Goal: Information Seeking & Learning: Find specific page/section

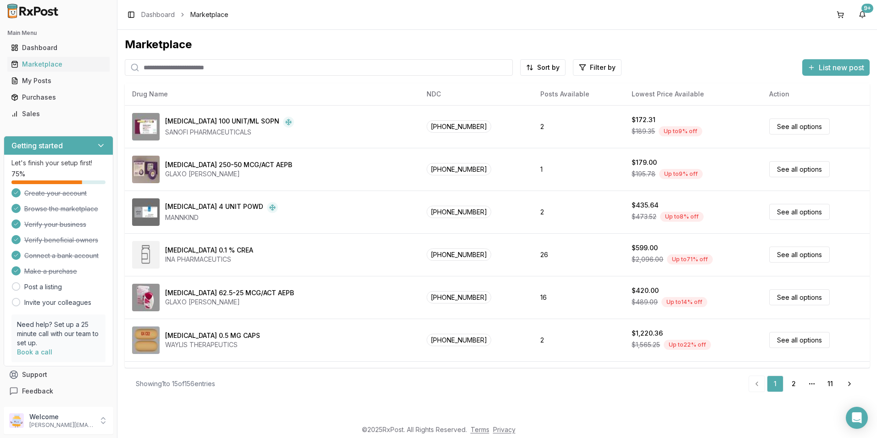
click at [189, 72] on input "search" at bounding box center [319, 67] width 388 height 17
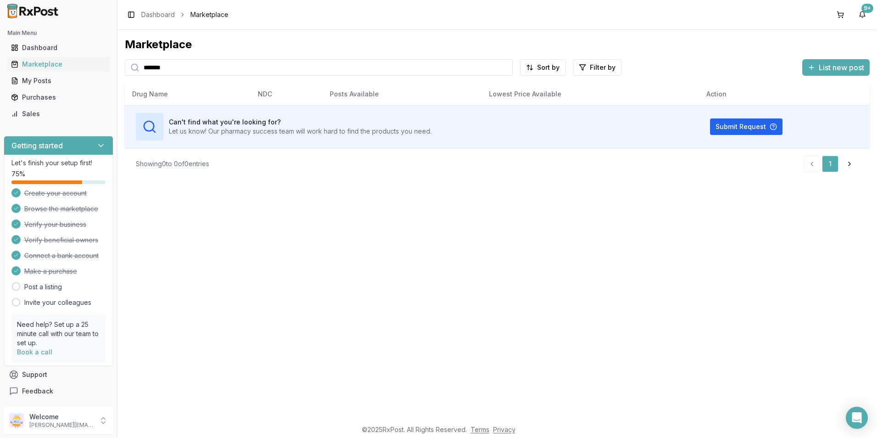
drag, startPoint x: 183, startPoint y: 67, endPoint x: 87, endPoint y: 72, distance: 95.6
click at [89, 74] on div "Main Menu Dashboard Marketplace My Posts Purchases Sales Getting started Let's …" at bounding box center [438, 219] width 877 height 438
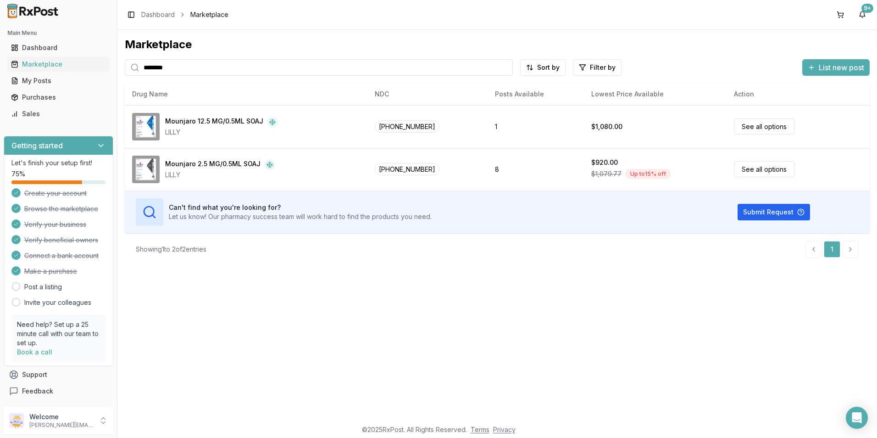
drag, startPoint x: 182, startPoint y: 69, endPoint x: 118, endPoint y: 69, distance: 63.3
click at [118, 69] on div "Marketplace ******** Sort by Filter by List new post Card Table NDC: [PHONE_NUM…" at bounding box center [497, 224] width 760 height 389
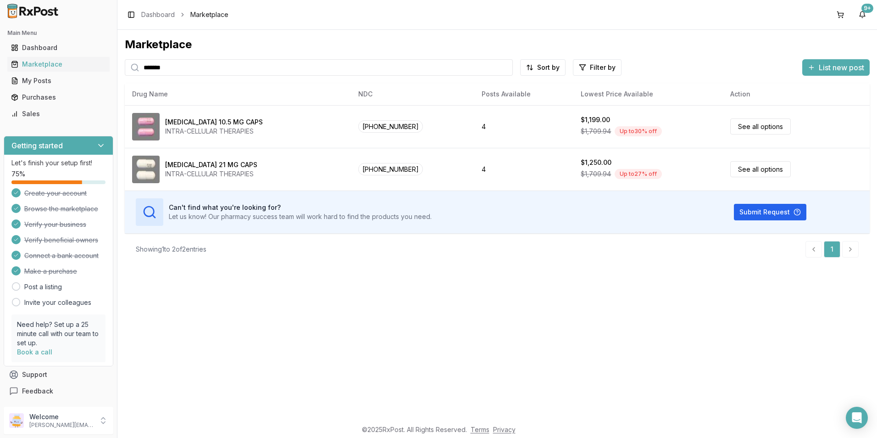
drag, startPoint x: 172, startPoint y: 68, endPoint x: 136, endPoint y: 72, distance: 36.0
click at [136, 72] on div "*******" at bounding box center [319, 67] width 388 height 17
click at [35, 59] on link "Marketplace" at bounding box center [58, 64] width 102 height 17
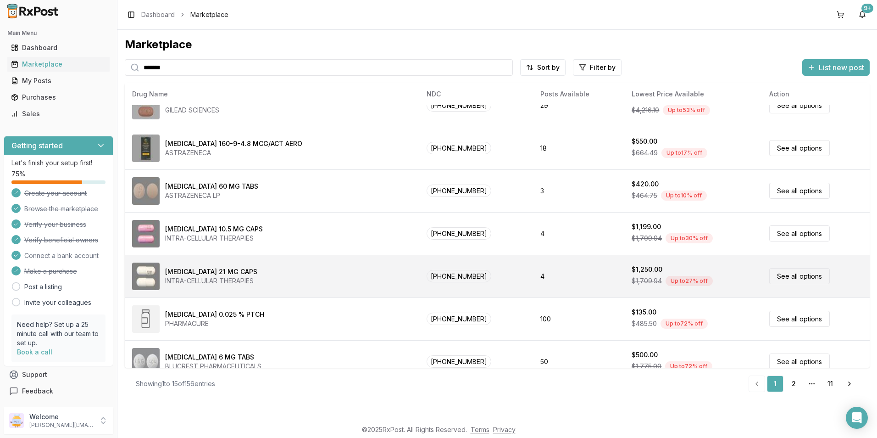
scroll to position [378, 0]
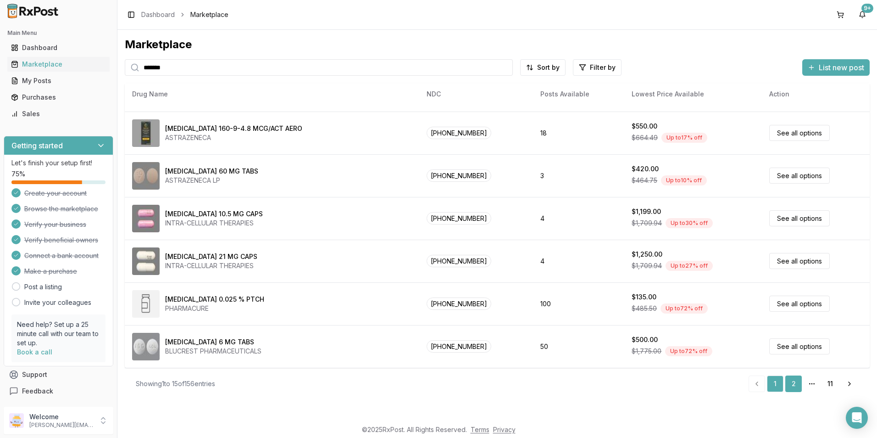
click at [795, 384] on link "2" at bounding box center [793, 383] width 17 height 17
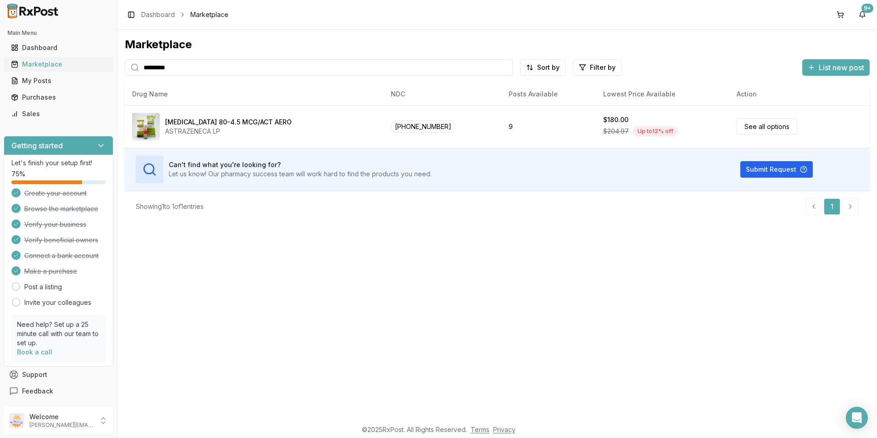
drag, startPoint x: 188, startPoint y: 70, endPoint x: 109, endPoint y: 70, distance: 79.4
click at [109, 70] on div "Main Menu Dashboard Marketplace My Posts Purchases Sales Getting started Let's …" at bounding box center [438, 219] width 877 height 438
type input "********"
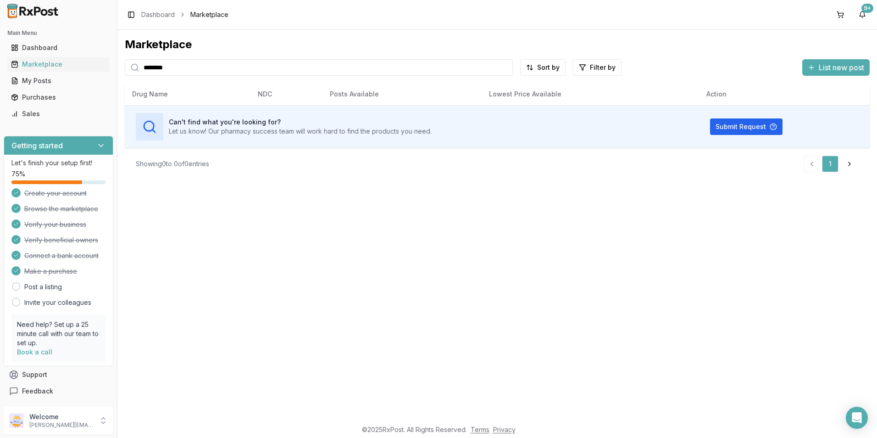
drag, startPoint x: 176, startPoint y: 68, endPoint x: 101, endPoint y: 72, distance: 74.4
click at [101, 72] on div "Main Menu Dashboard Marketplace My Posts Purchases Sales Getting started Let's …" at bounding box center [438, 219] width 877 height 438
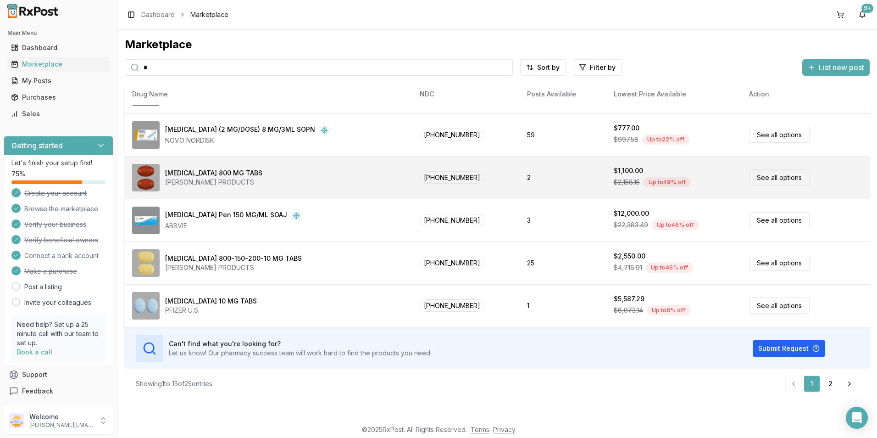
scroll to position [420, 0]
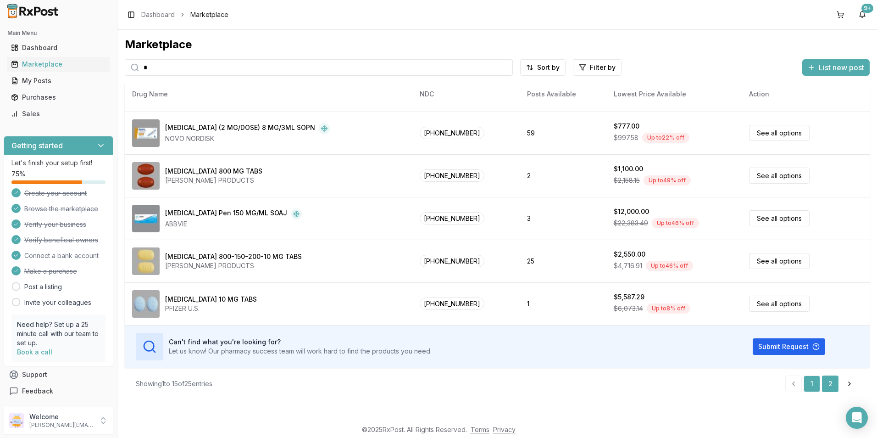
type input "*"
click at [834, 385] on link "2" at bounding box center [830, 383] width 17 height 17
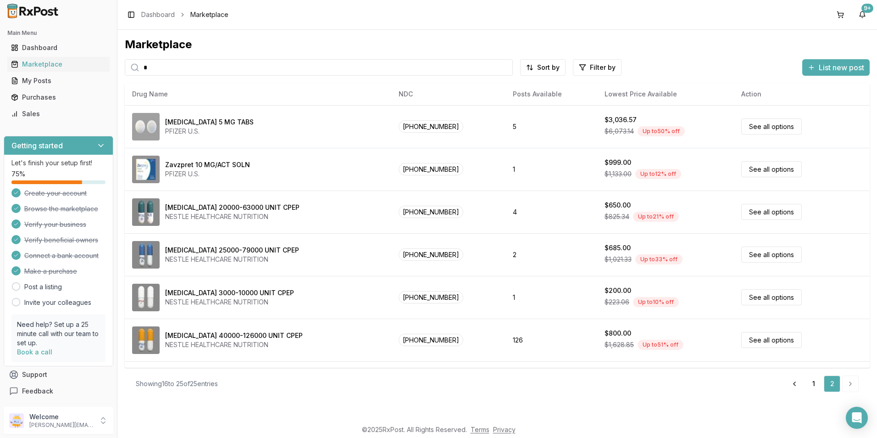
drag, startPoint x: 165, startPoint y: 67, endPoint x: 126, endPoint y: 69, distance: 39.5
click at [126, 69] on div "*" at bounding box center [319, 67] width 388 height 17
